Goal: Task Accomplishment & Management: Manage account settings

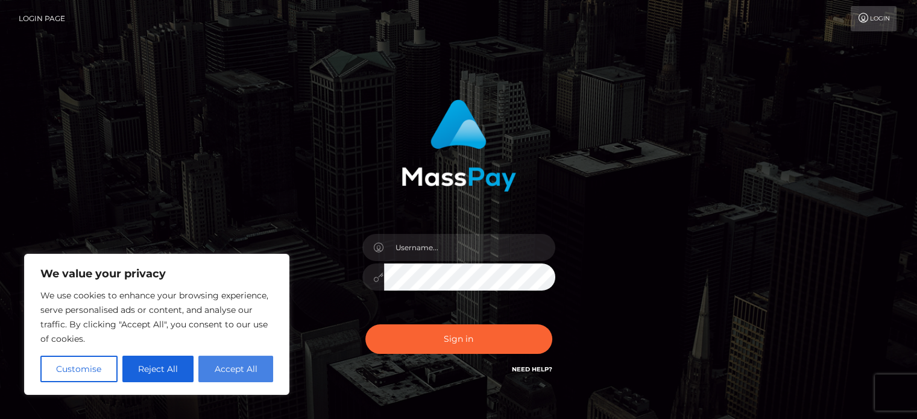
click at [239, 373] on button "Accept All" at bounding box center [235, 369] width 75 height 27
checkbox input "true"
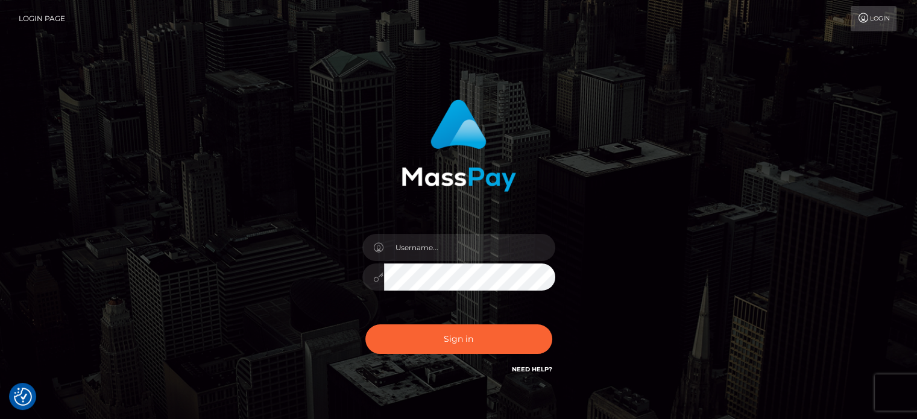
drag, startPoint x: 446, startPoint y: 233, endPoint x: 427, endPoint y: 247, distance: 22.9
click at [427, 247] on div at bounding box center [458, 271] width 211 height 92
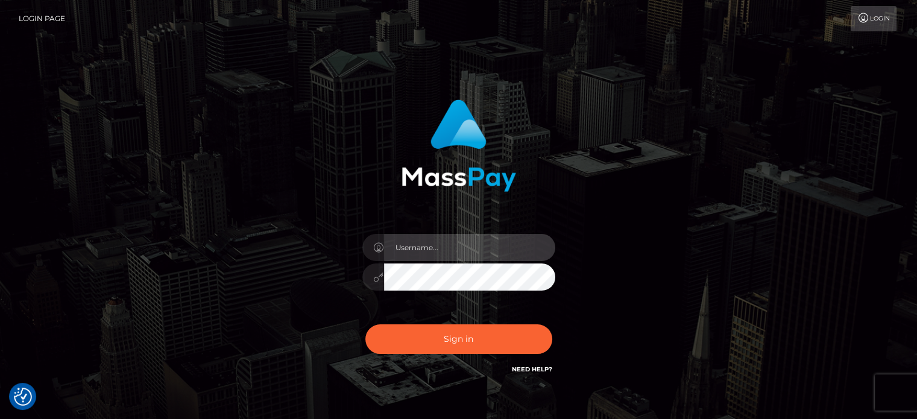
click at [427, 247] on input "text" at bounding box center [469, 247] width 171 height 27
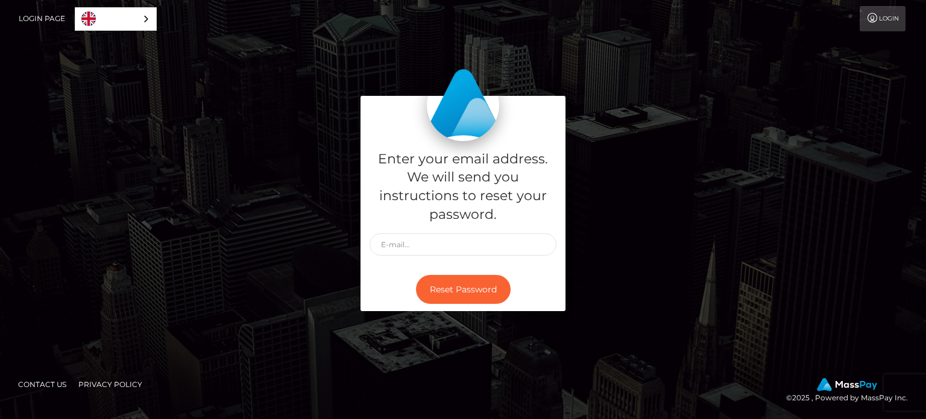
click at [886, 23] on link "Login" at bounding box center [883, 18] width 46 height 25
